Goal: Task Accomplishment & Management: Manage account settings

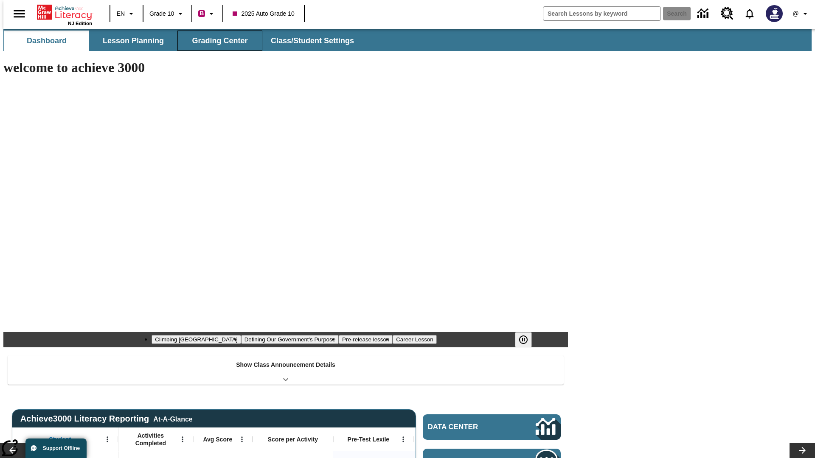
click at [216, 41] on button "Grading Center" at bounding box center [219, 41] width 85 height 20
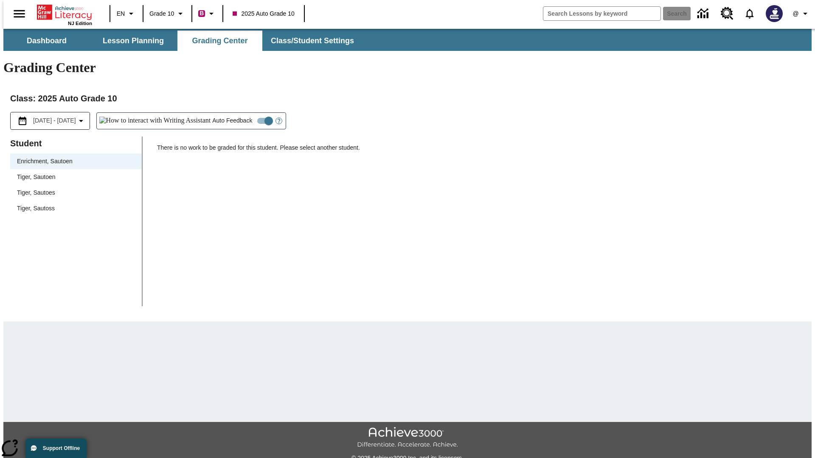
click at [73, 173] on span "Tiger, Sautoen" at bounding box center [76, 177] width 118 height 9
click at [278, 119] on icon "Open Help for Writing Assistant" at bounding box center [279, 121] width 3 height 5
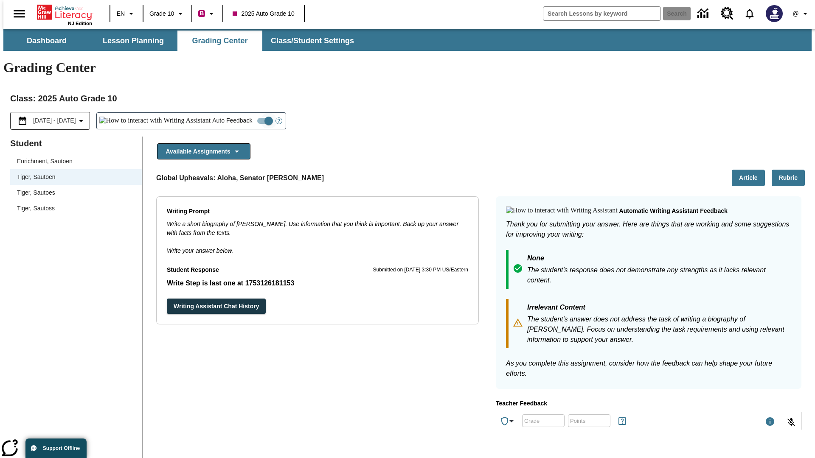
click at [244, 113] on input "Auto Feedback" at bounding box center [268, 121] width 48 height 16
checkbox input "false"
